Goal: Task Accomplishment & Management: Use online tool/utility

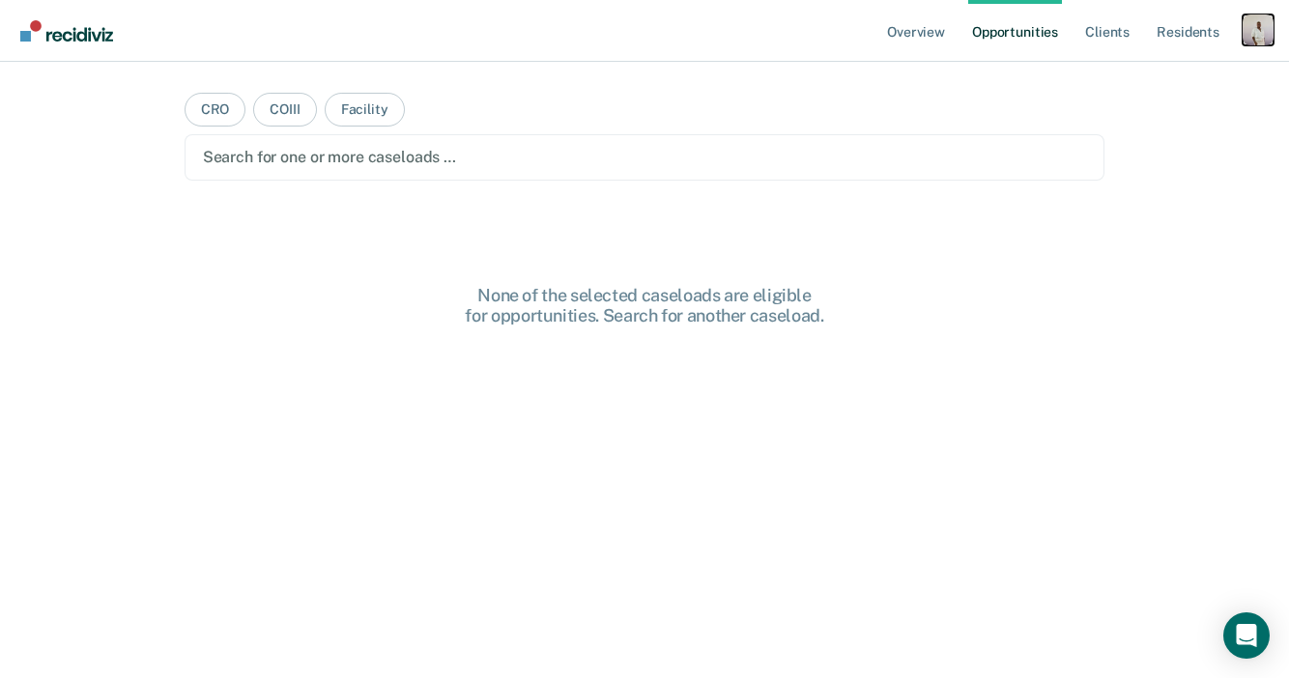
click at [1256, 35] on div "Profile dropdown button" at bounding box center [1257, 29] width 31 height 31
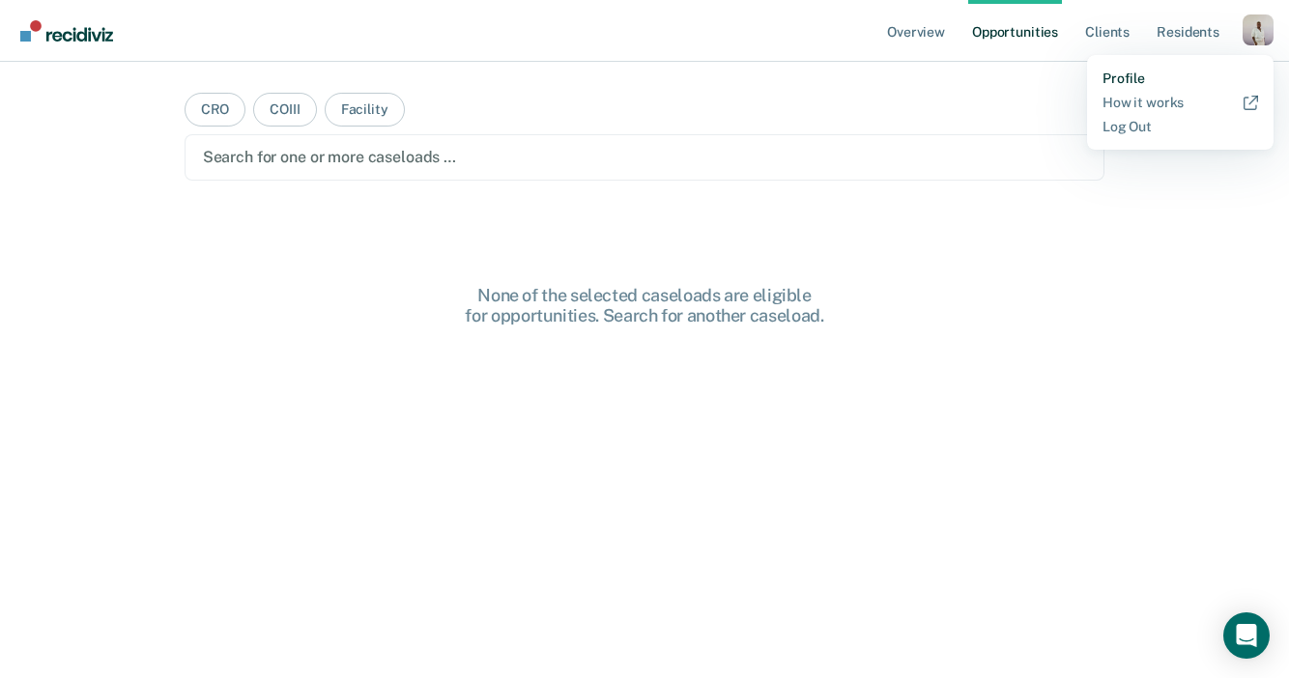
click at [1169, 78] on link "Profile" at bounding box center [1180, 79] width 156 height 16
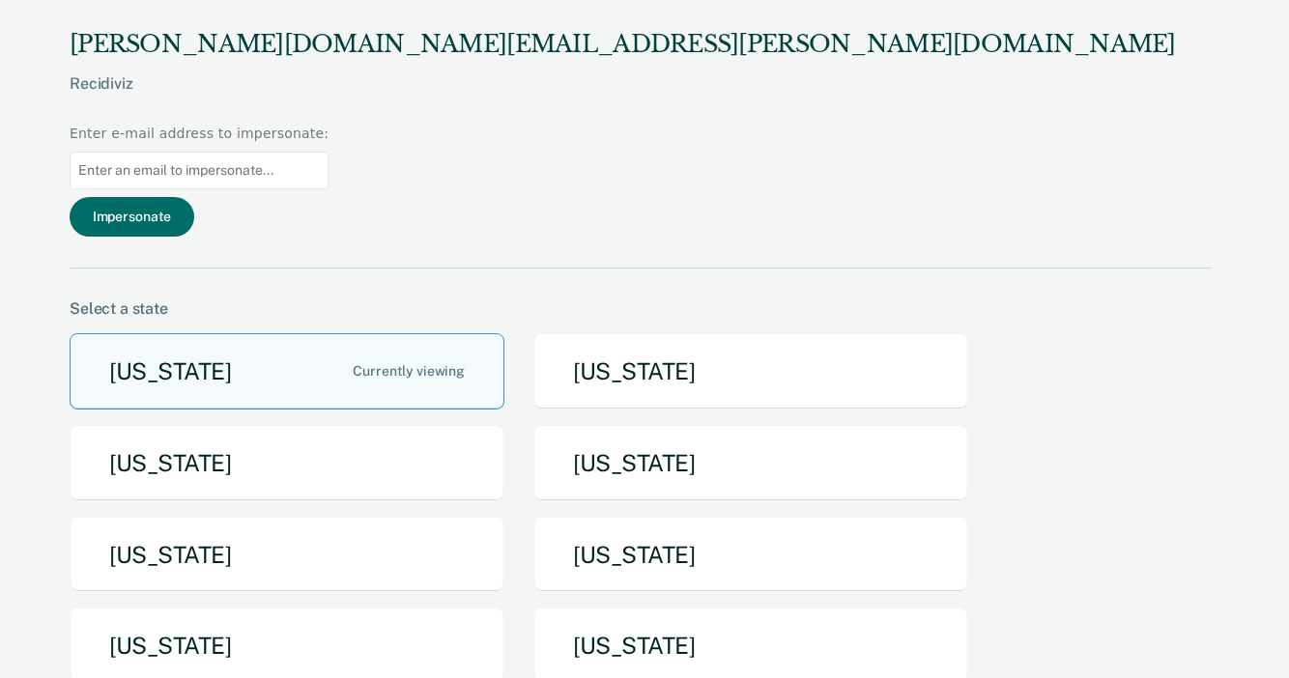
click at [328, 152] on input at bounding box center [199, 171] width 259 height 38
paste input "[PERSON_NAME][EMAIL_ADDRESS][PERSON_NAME][DOMAIN_NAME][US_STATE]"
type input "[PERSON_NAME][EMAIL_ADDRESS][PERSON_NAME][DOMAIN_NAME][US_STATE]"
click at [194, 197] on button "Impersonate" at bounding box center [132, 217] width 125 height 40
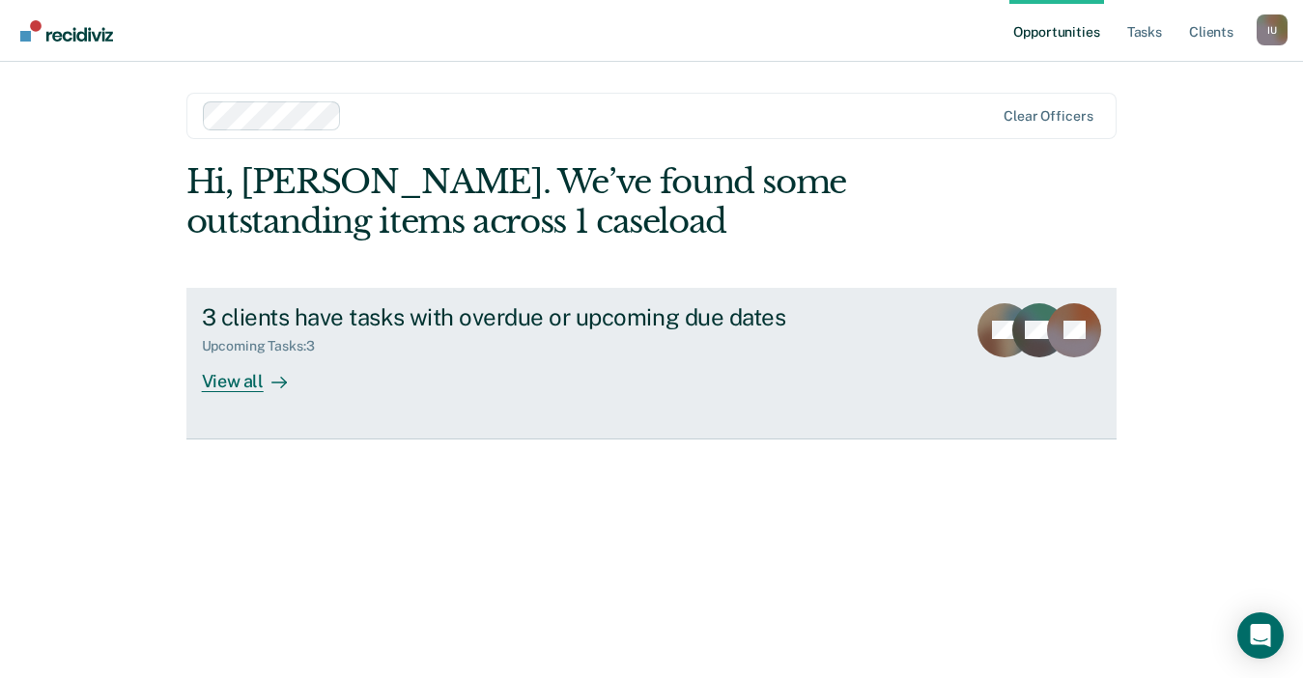
click at [502, 294] on link "3 clients have tasks with overdue or upcoming due dates Upcoming Tasks : 3 View…" at bounding box center [651, 364] width 931 height 152
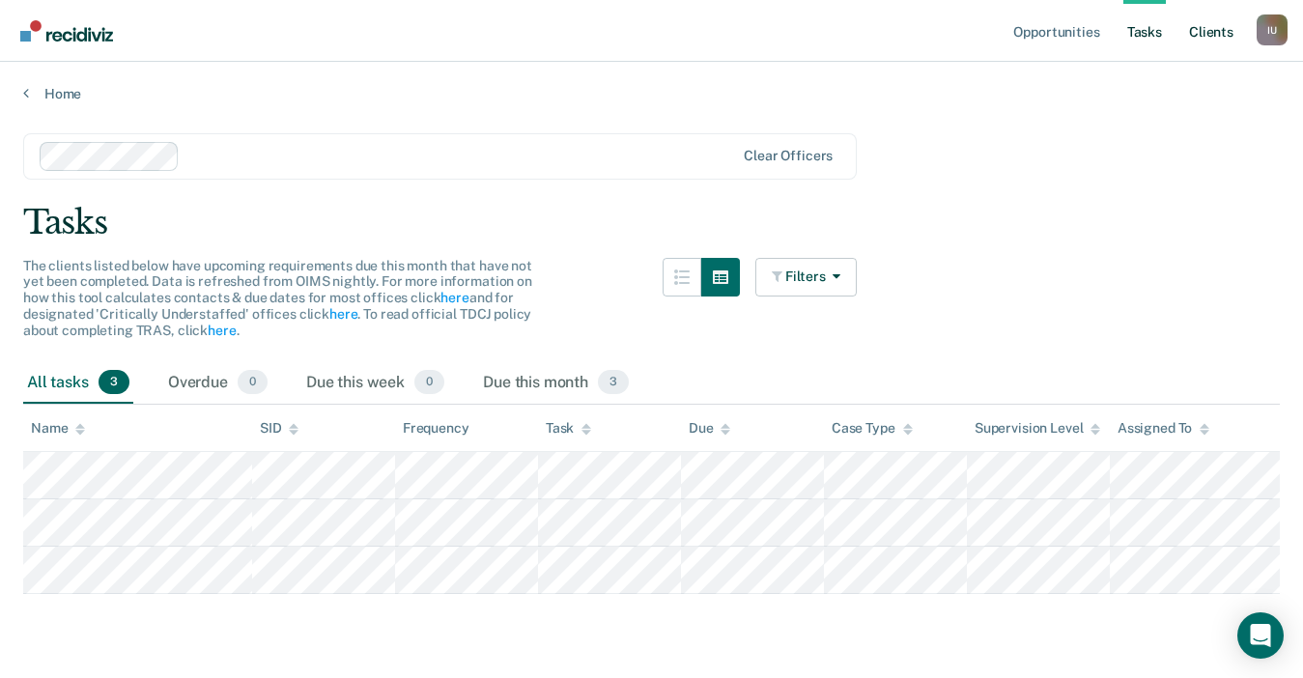
click at [1204, 37] on link "Client s" at bounding box center [1211, 31] width 52 height 62
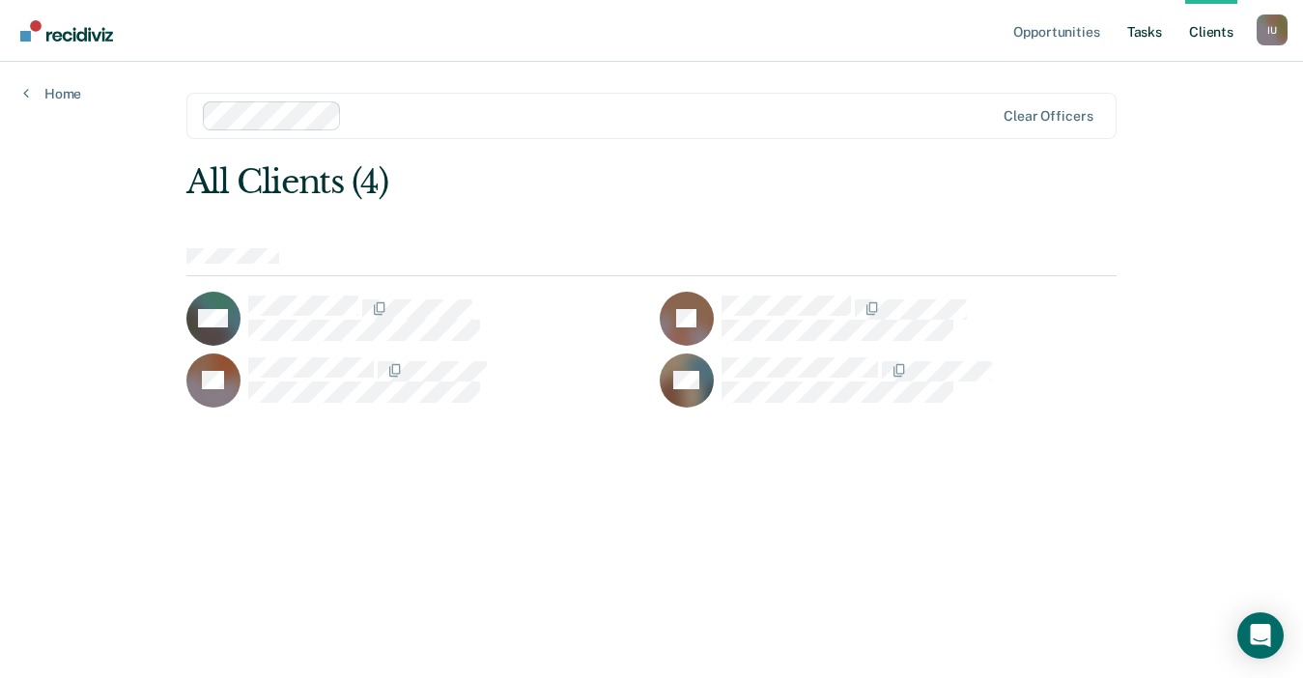
click at [1135, 33] on link "Tasks" at bounding box center [1144, 31] width 43 height 62
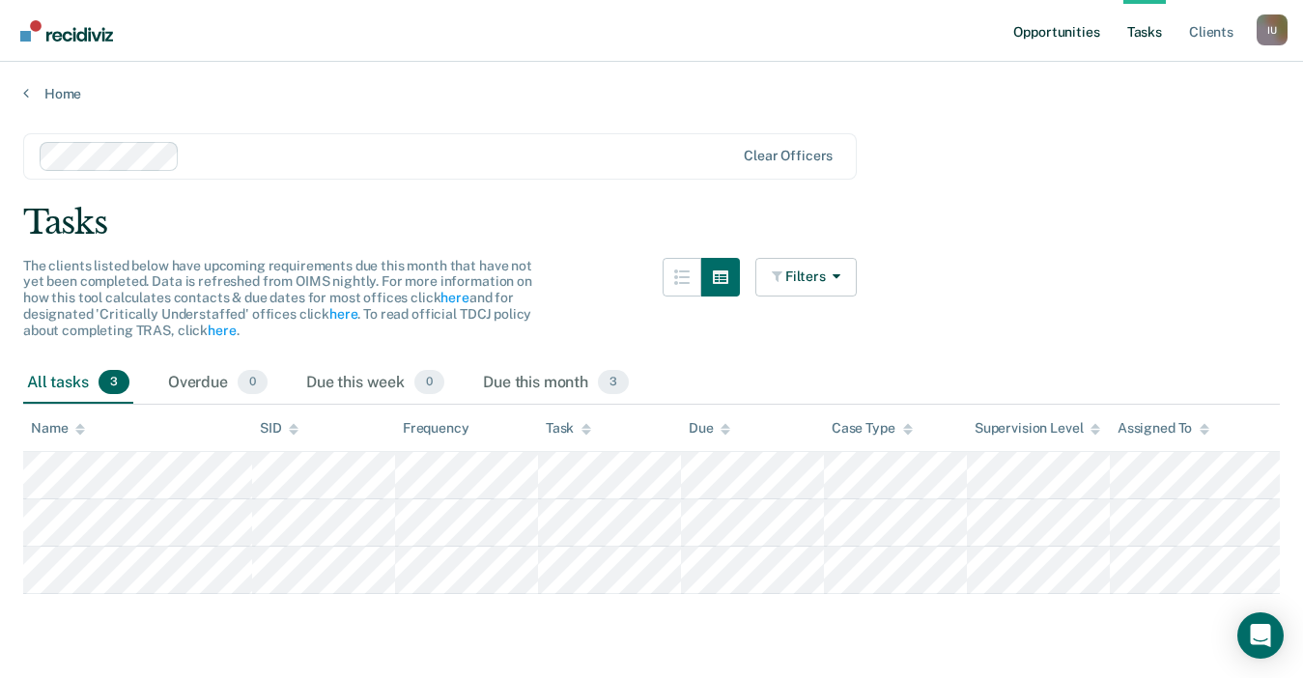
click at [1068, 37] on link "Opportunities" at bounding box center [1056, 31] width 94 height 62
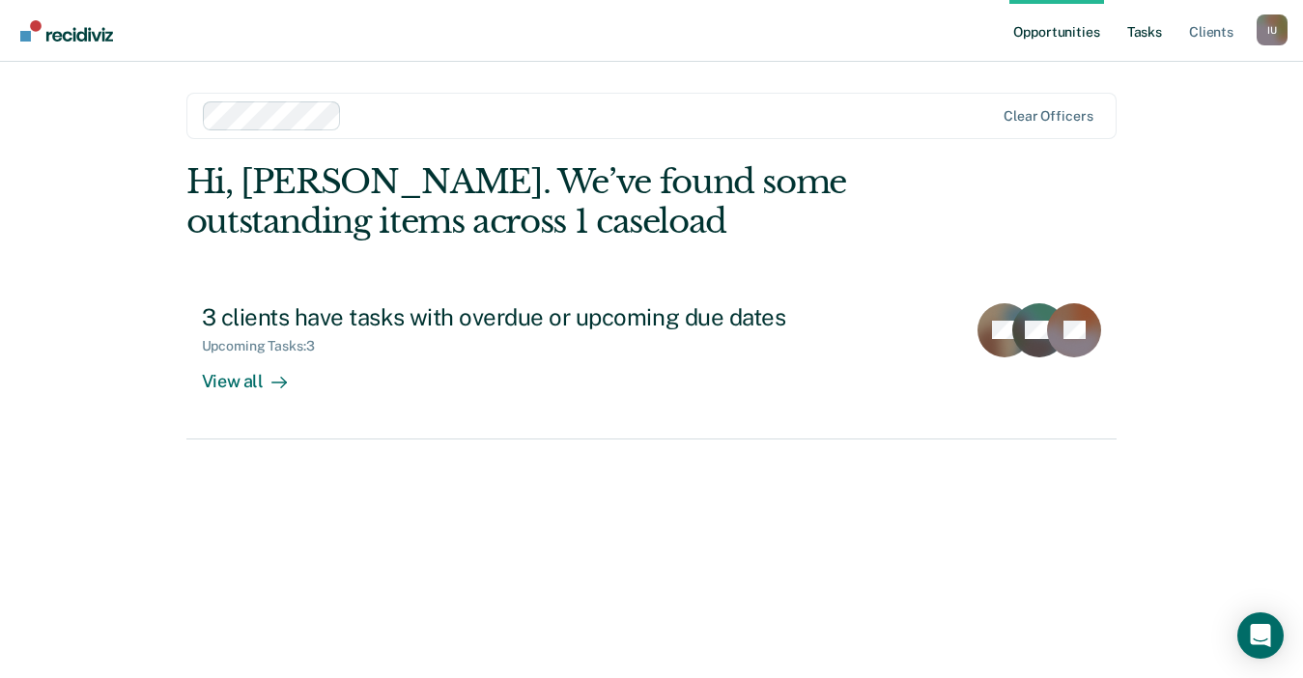
click at [1150, 29] on link "Tasks" at bounding box center [1144, 31] width 43 height 62
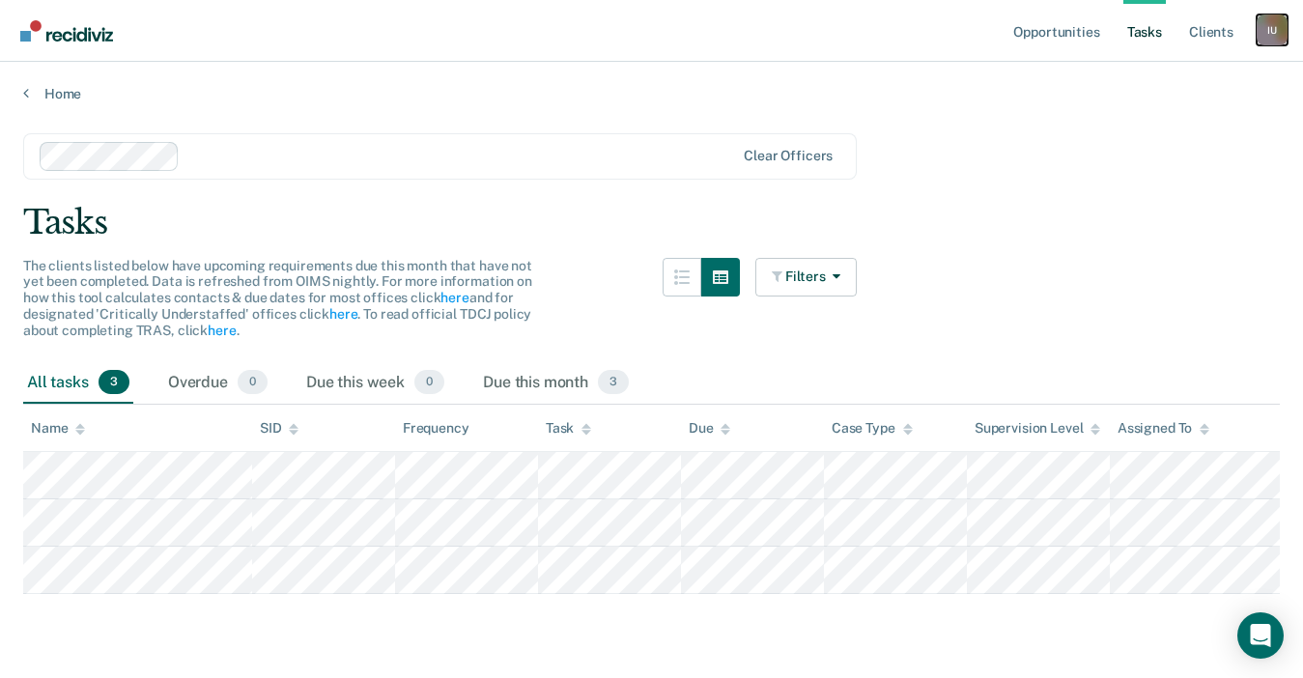
click at [1276, 40] on div "I U" at bounding box center [1272, 29] width 31 height 31
click at [1158, 74] on link "Profile" at bounding box center [1195, 79] width 156 height 16
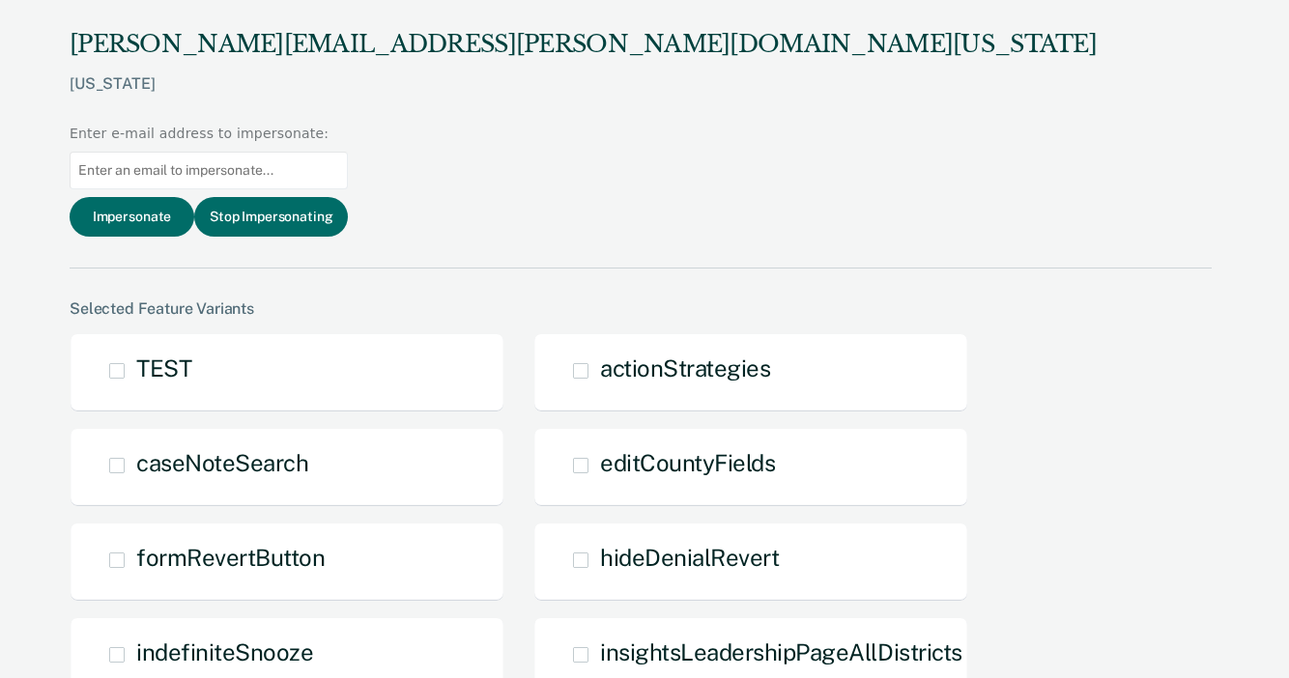
click at [348, 152] on input at bounding box center [209, 171] width 278 height 38
click at [348, 197] on button "Stop Impersonating" at bounding box center [271, 217] width 154 height 40
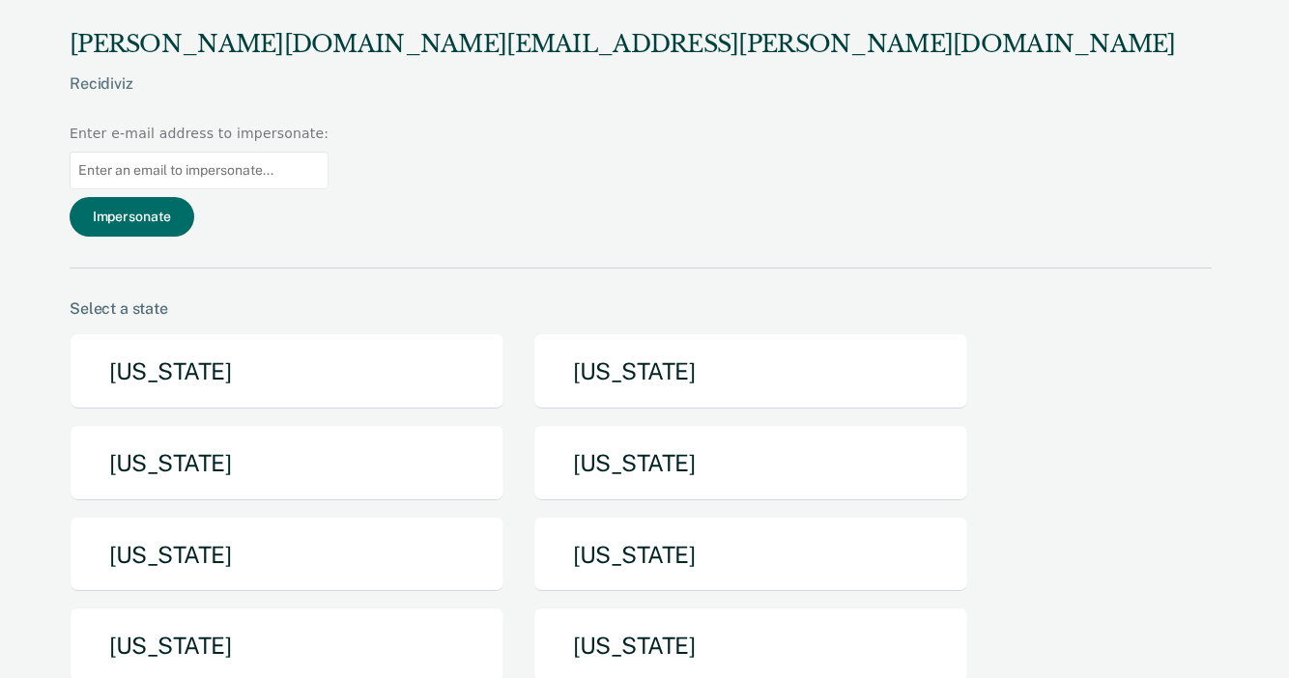
click at [328, 152] on input at bounding box center [199, 171] width 259 height 38
paste input "lparrott@pa.gov"
type input "lparrott@pa.gov"
click at [194, 197] on button "Impersonate" at bounding box center [132, 217] width 125 height 40
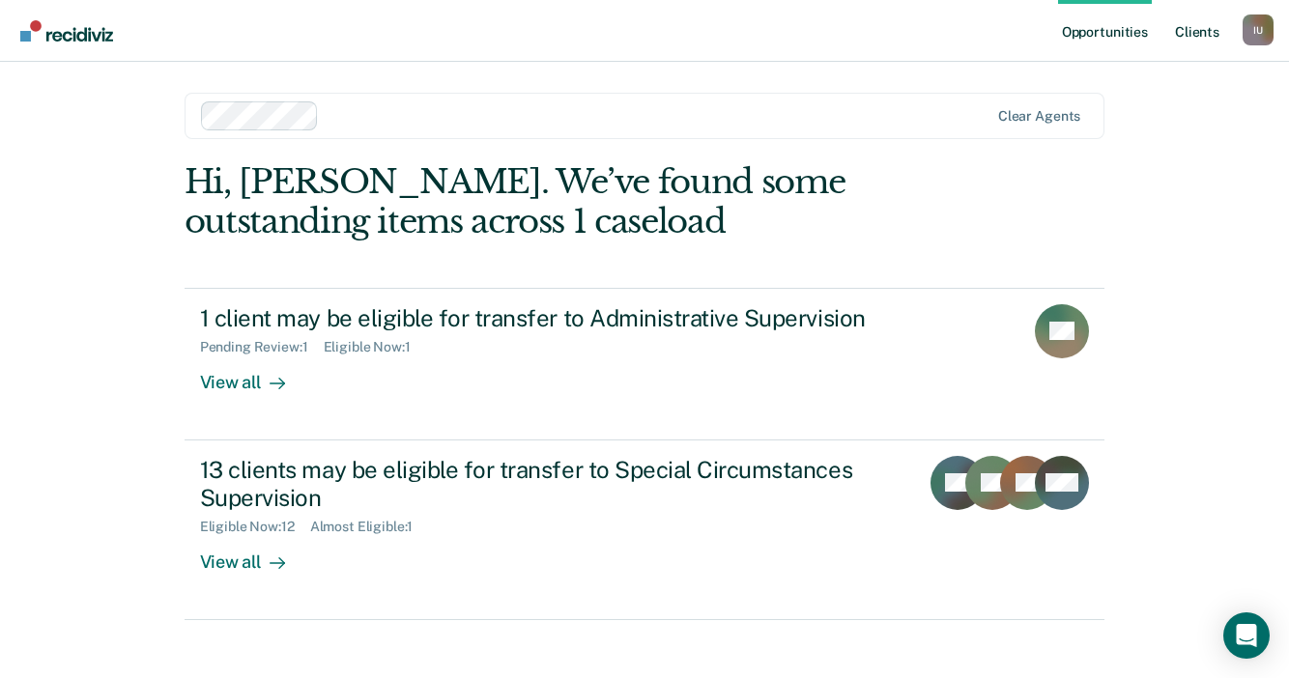
click at [1222, 19] on link "Client s" at bounding box center [1197, 31] width 52 height 62
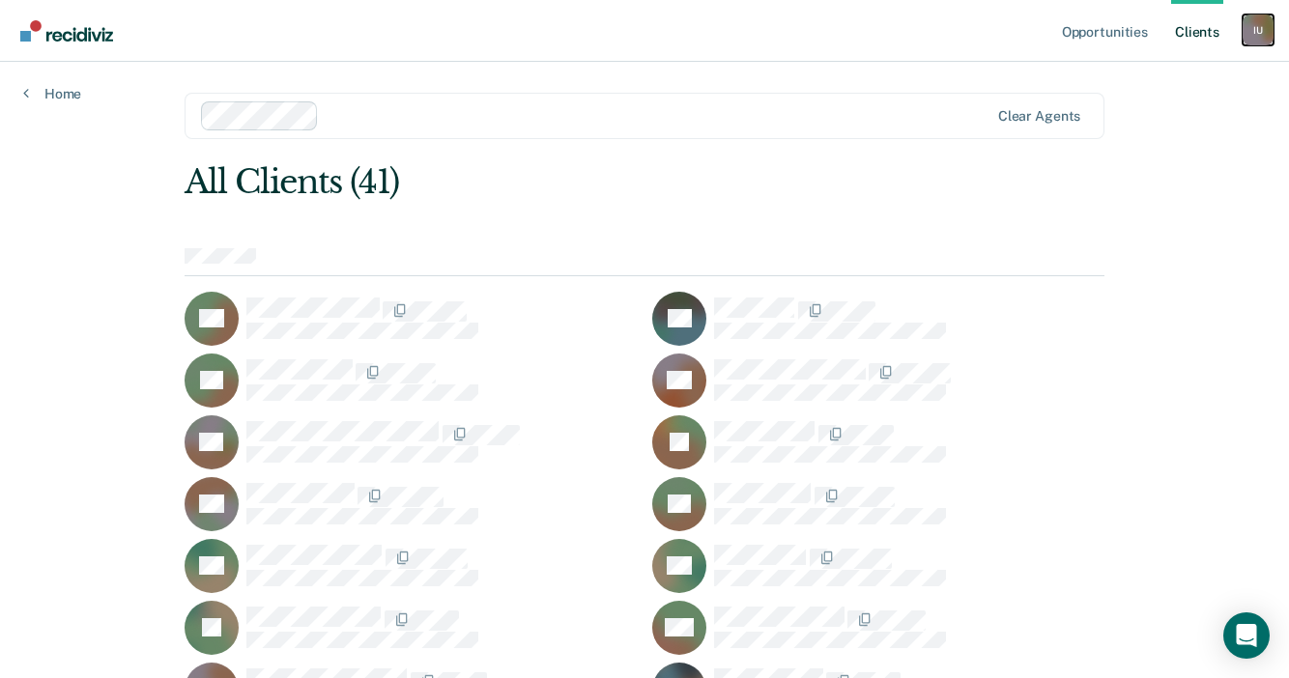
click at [1250, 32] on div "I U" at bounding box center [1257, 29] width 31 height 31
click at [1113, 71] on link "Profile" at bounding box center [1180, 79] width 156 height 16
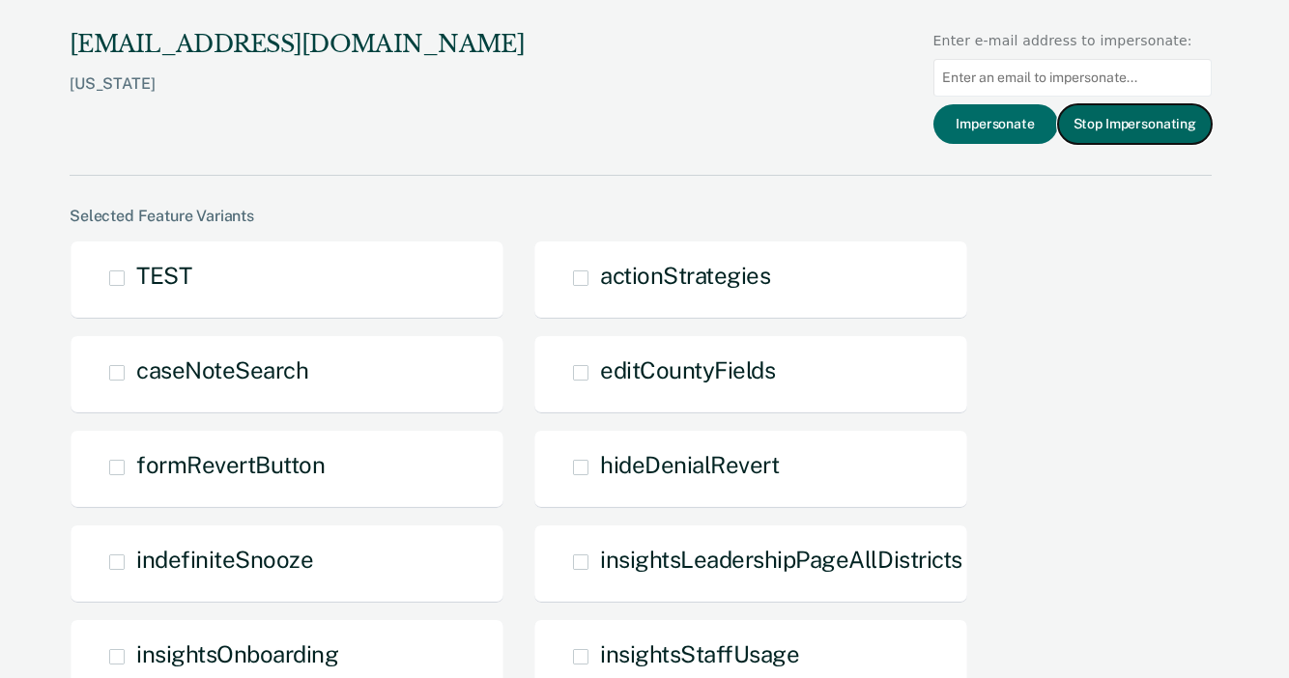
click at [1127, 137] on button "Stop Impersonating" at bounding box center [1135, 124] width 154 height 40
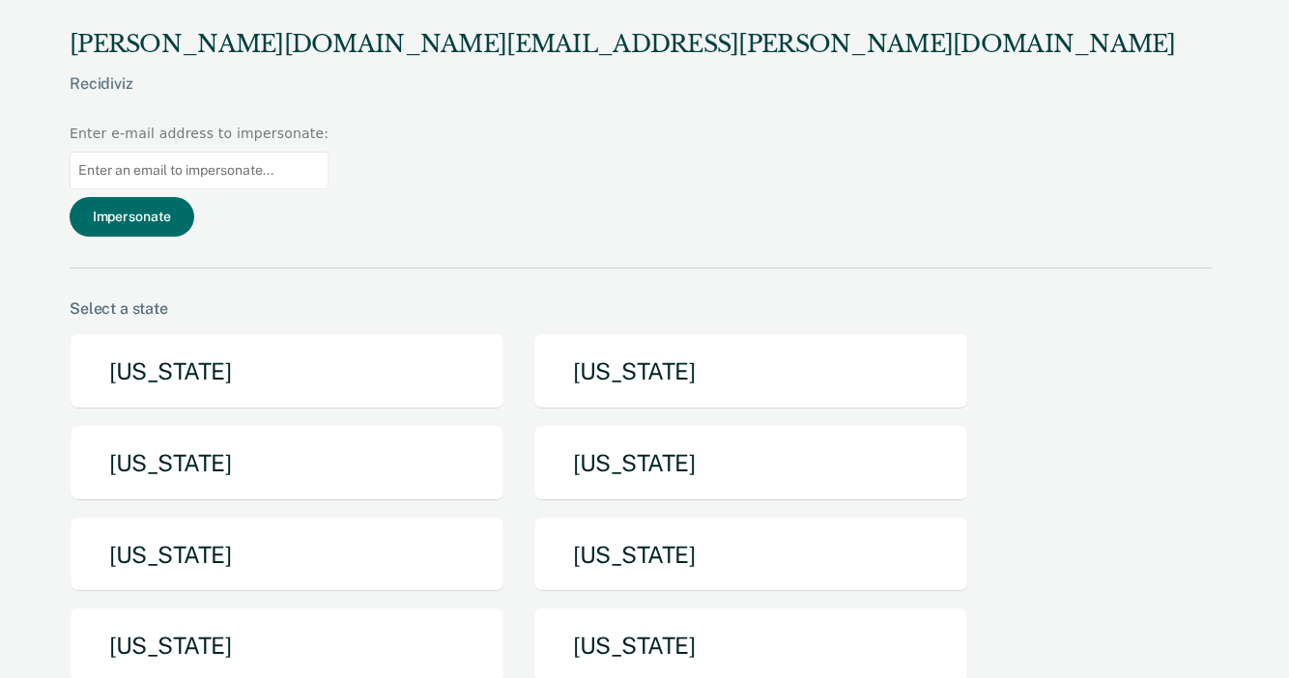
click at [328, 152] on input at bounding box center [199, 171] width 259 height 38
paste input "jloo@azadc.gov"
type input "jloo@azadc.gov"
click at [194, 197] on button "Impersonate" at bounding box center [132, 217] width 125 height 40
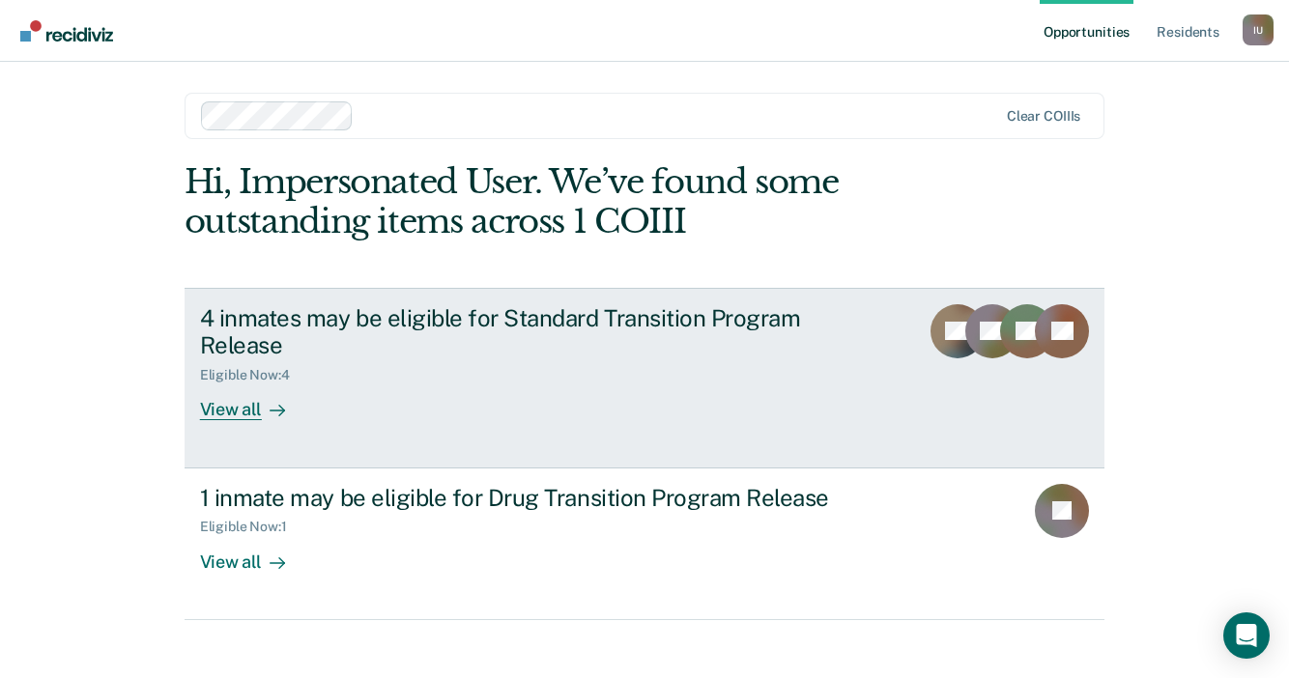
click at [475, 353] on div "4 inmates may be eligible for Standard Transition Program Release" at bounding box center [539, 332] width 678 height 56
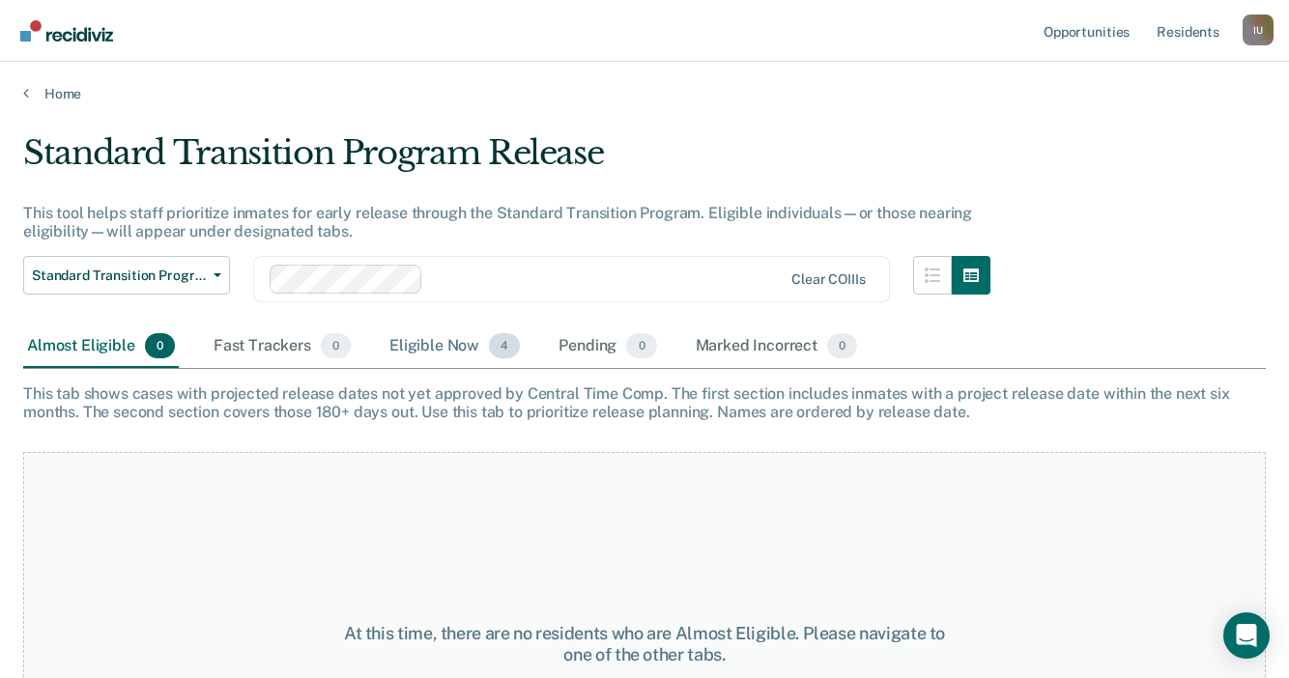
click at [445, 347] on div "Eligible Now 4" at bounding box center [454, 347] width 138 height 43
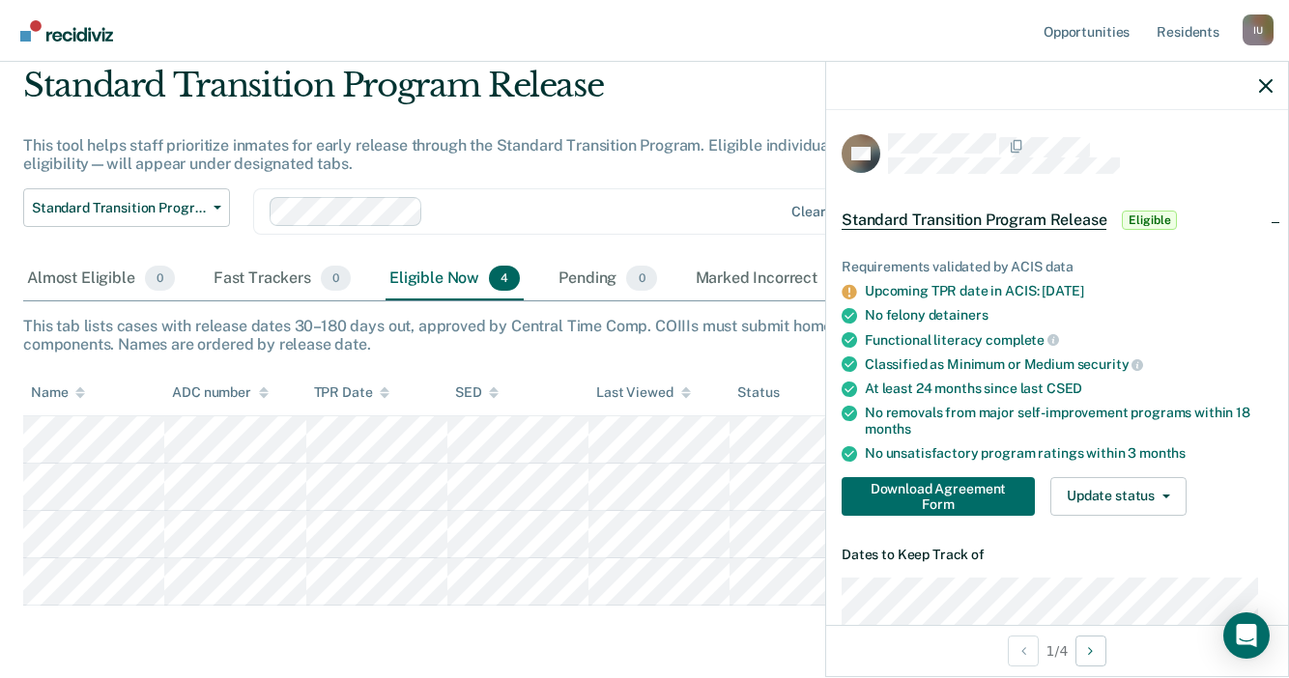
click at [1081, 331] on div "Functional literacy complete" at bounding box center [1069, 339] width 408 height 17
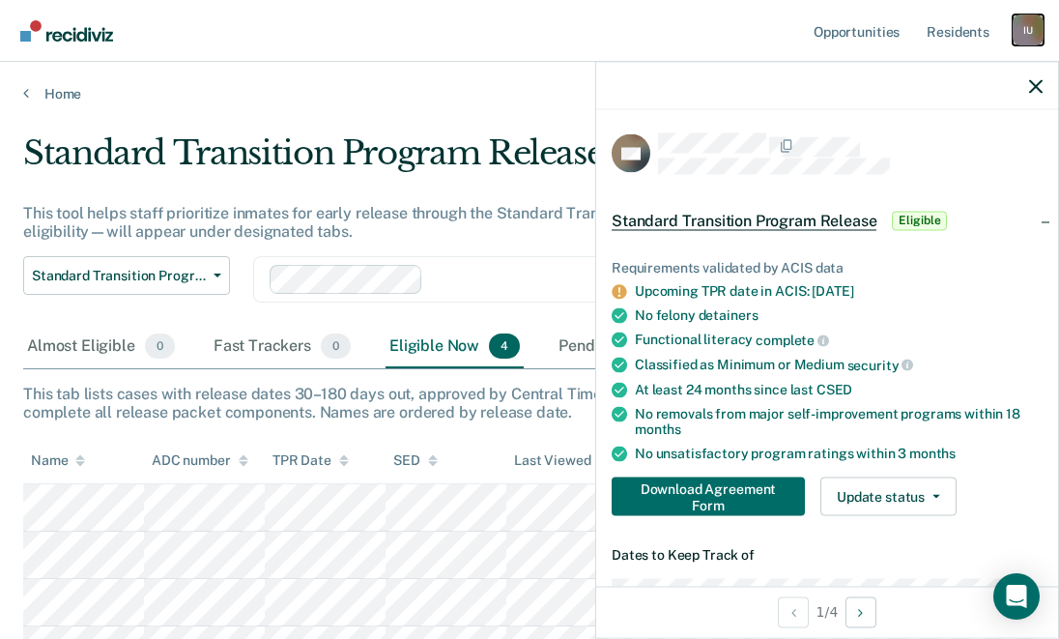
click at [1025, 30] on div "I U" at bounding box center [1027, 29] width 31 height 31
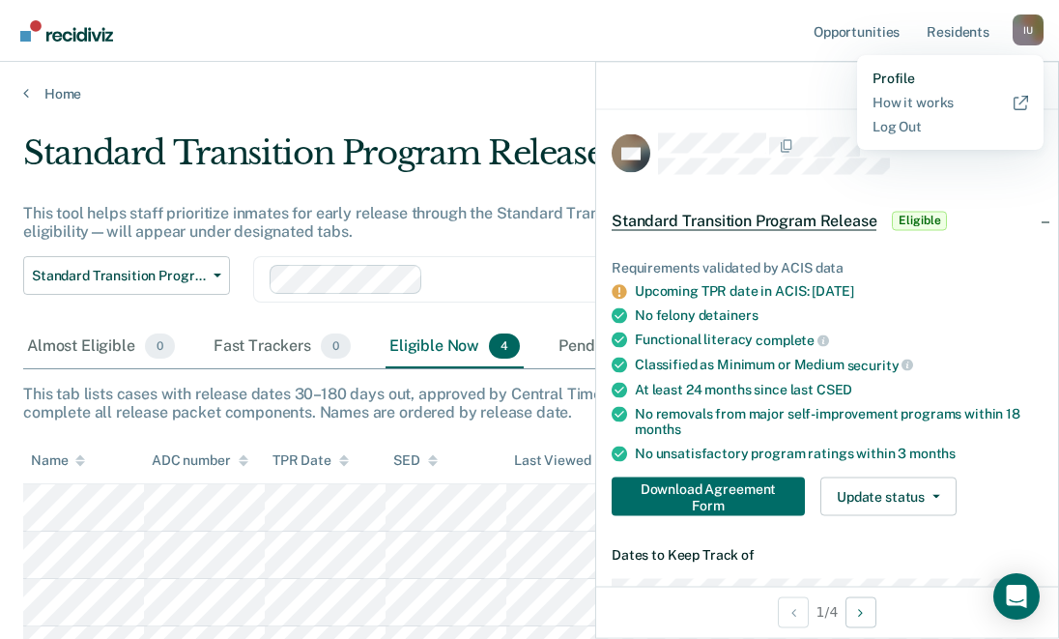
click at [882, 79] on link "Profile" at bounding box center [950, 79] width 156 height 16
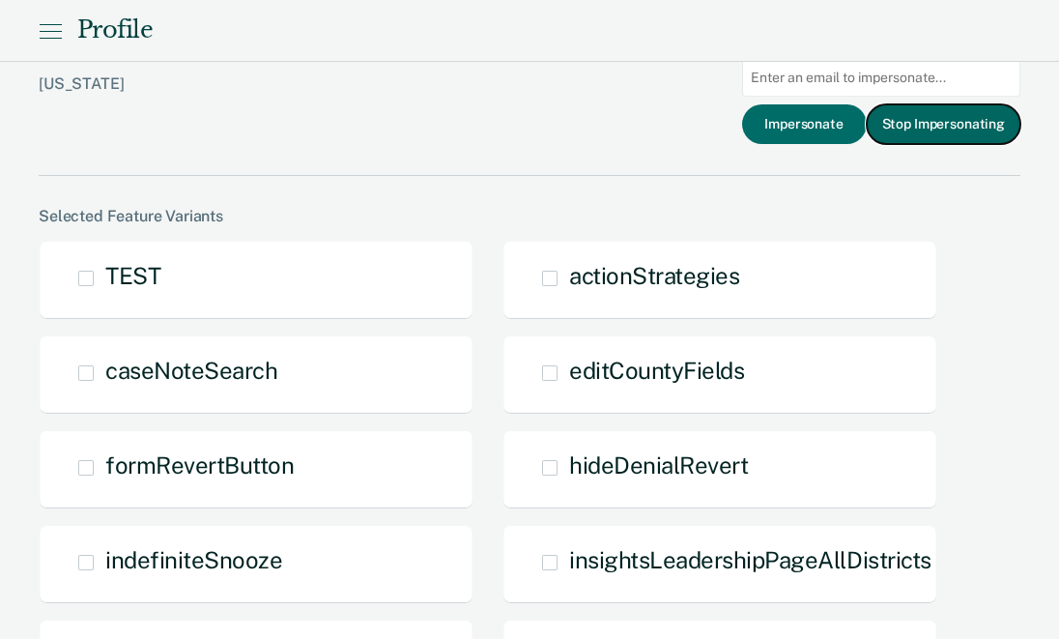
click at [943, 127] on button "Stop Impersonating" at bounding box center [943, 124] width 154 height 40
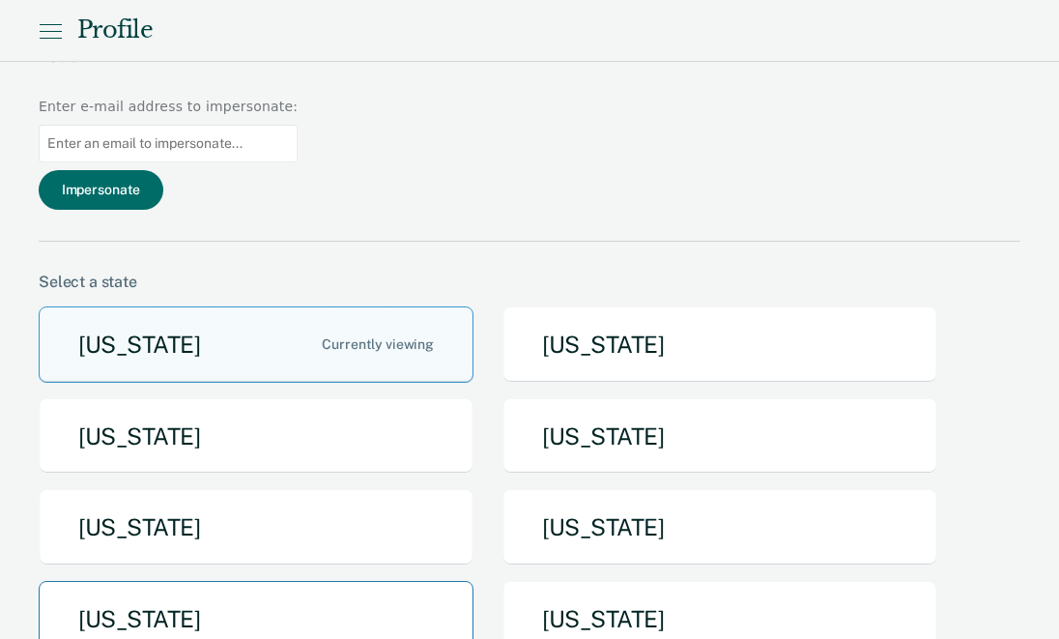
scroll to position [266, 0]
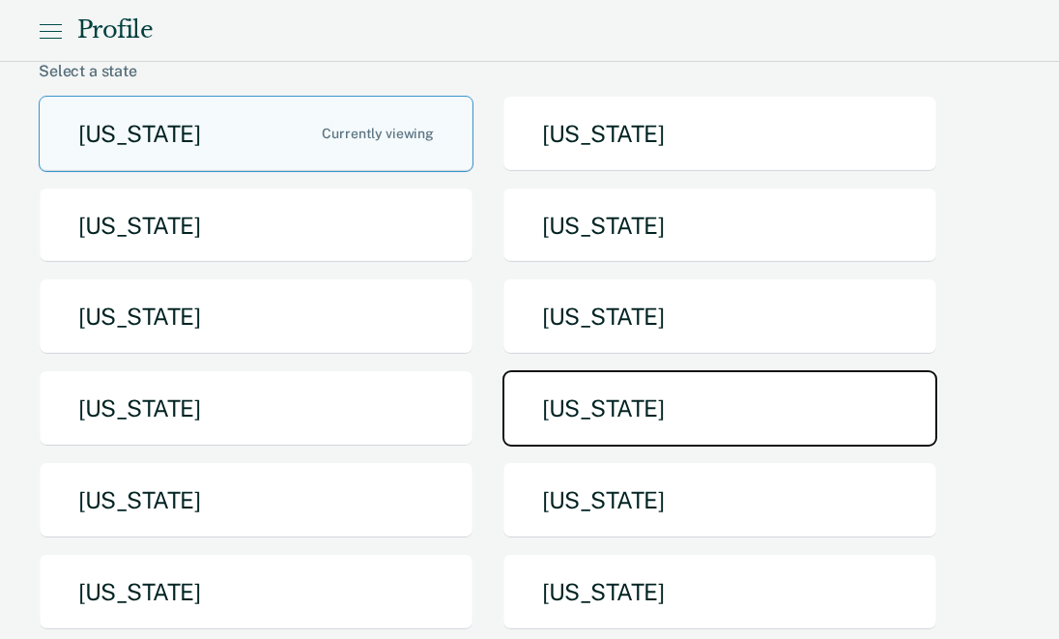
click at [542, 370] on button "[US_STATE]" at bounding box center [719, 408] width 435 height 76
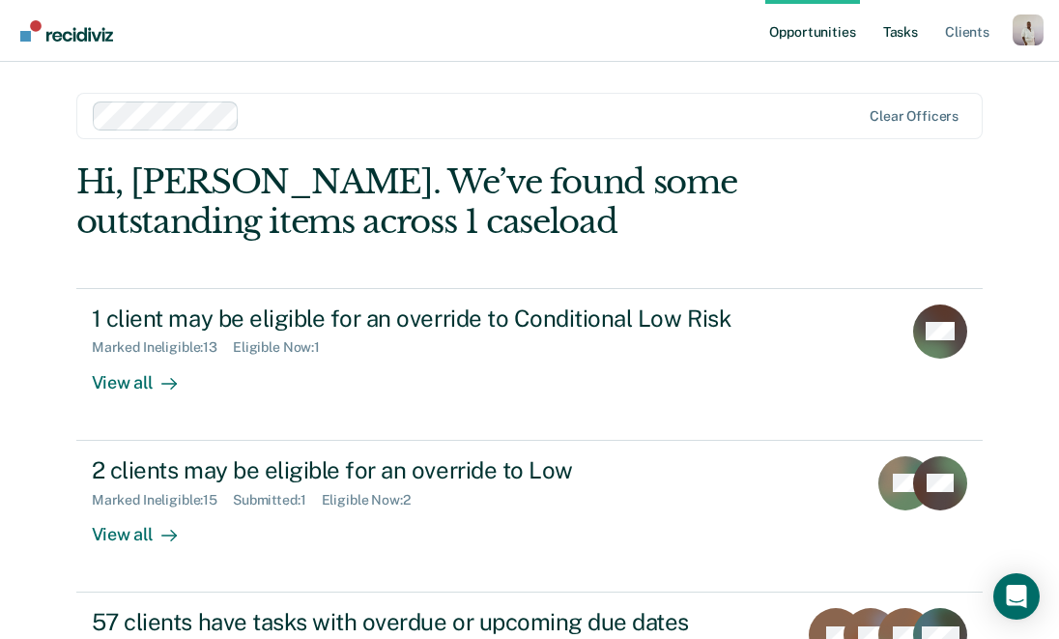
click at [887, 33] on link "Tasks" at bounding box center [900, 31] width 43 height 62
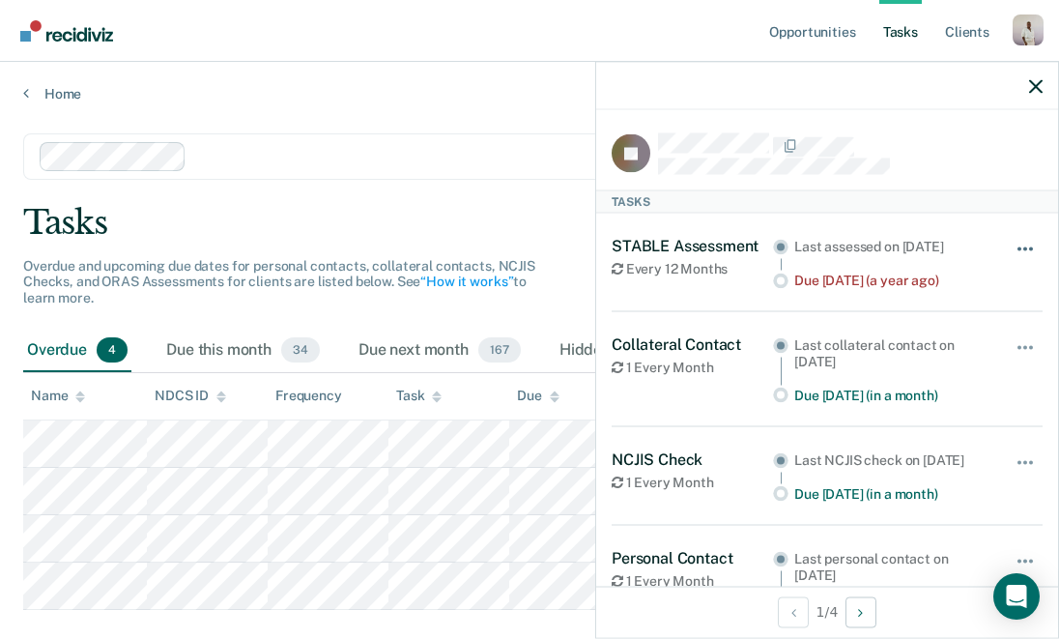
scroll to position [4, 0]
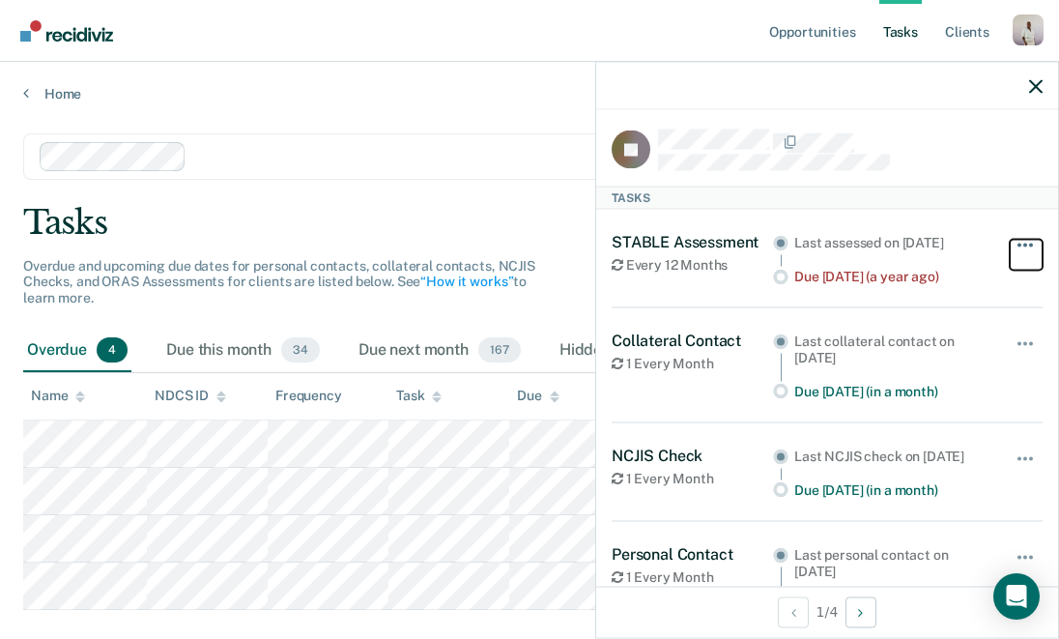
click at [1023, 242] on span "button" at bounding box center [1025, 244] width 4 height 4
drag, startPoint x: 923, startPoint y: 172, endPoint x: 923, endPoint y: 184, distance: 11.6
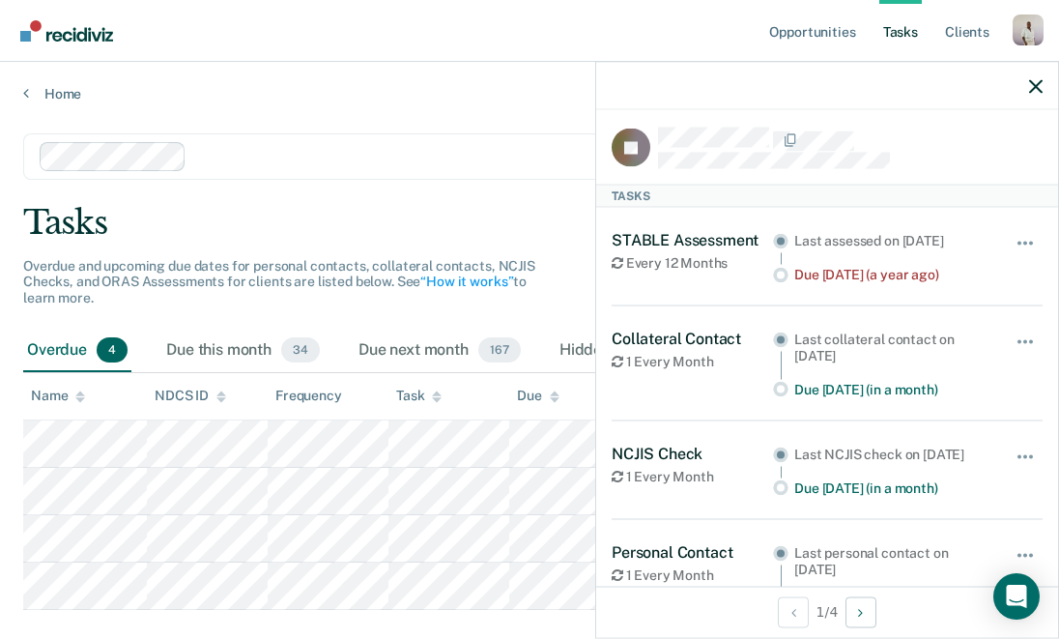
scroll to position [0, 0]
